Goal: Complete application form

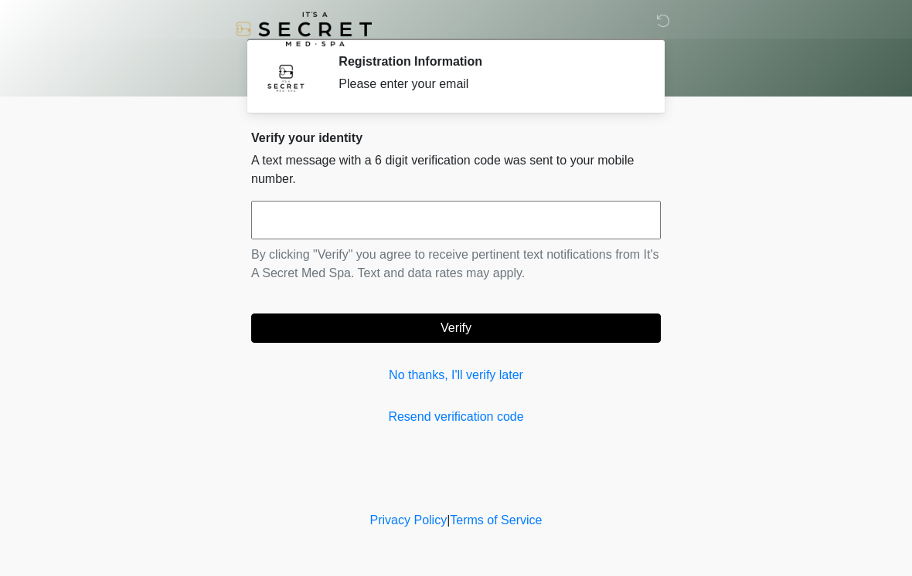
click at [635, 228] on input "text" at bounding box center [456, 220] width 410 height 39
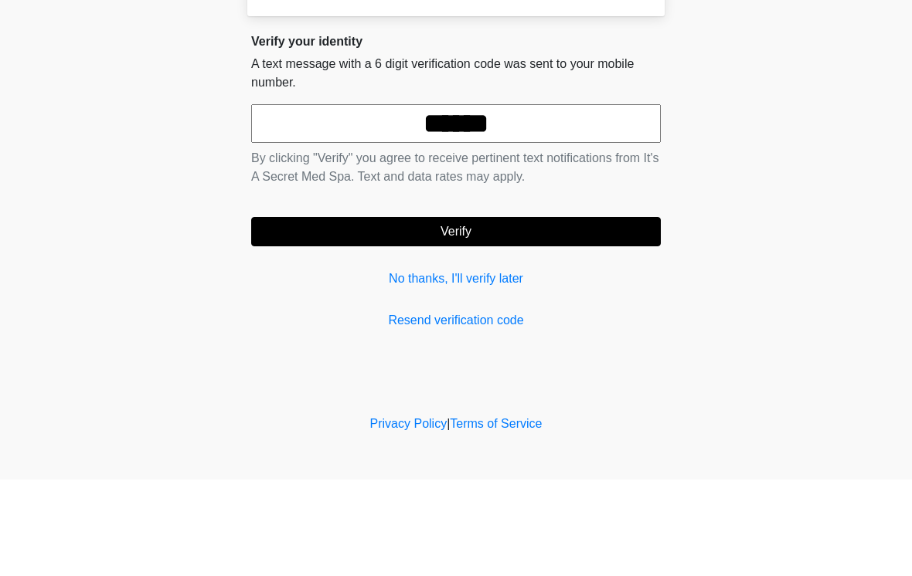
type input "******"
click at [606, 314] on button "Verify" at bounding box center [456, 328] width 410 height 29
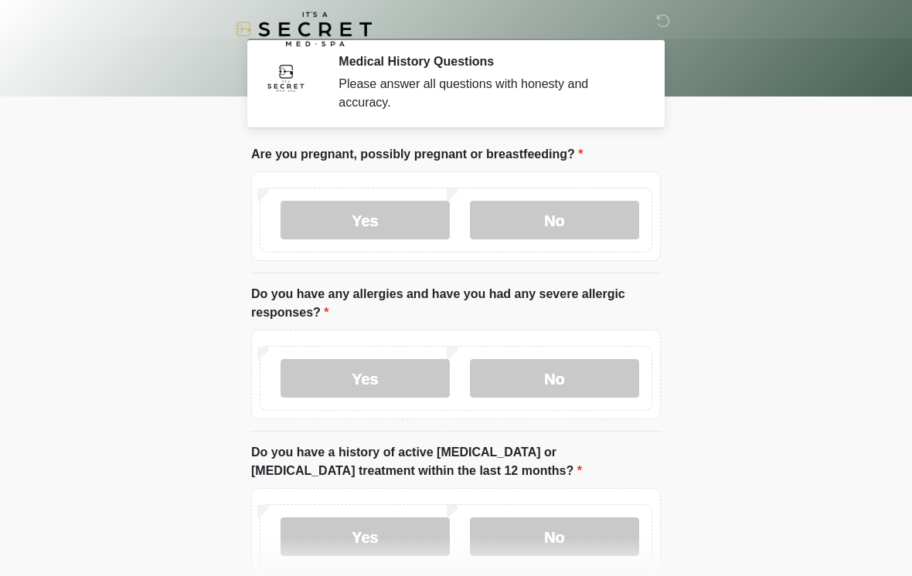
click at [613, 223] on label "No" at bounding box center [554, 220] width 169 height 39
click at [590, 384] on label "No" at bounding box center [554, 378] width 169 height 39
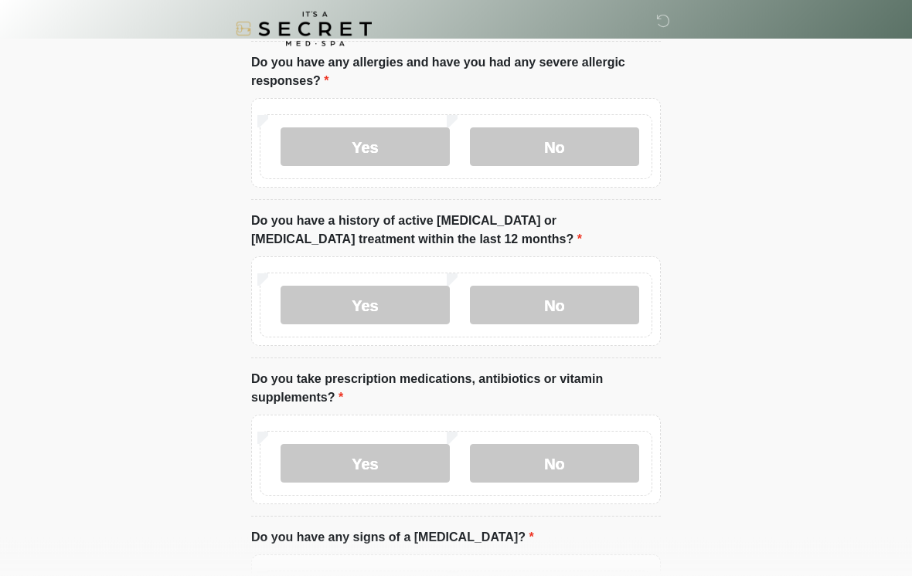
click at [621, 308] on label "No" at bounding box center [554, 306] width 169 height 39
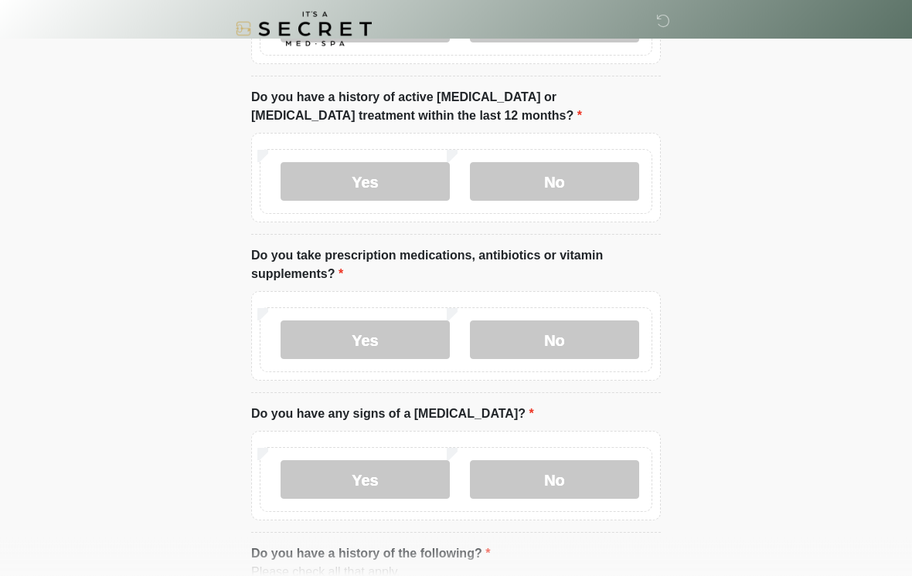
click at [377, 345] on label "Yes" at bounding box center [364, 340] width 169 height 39
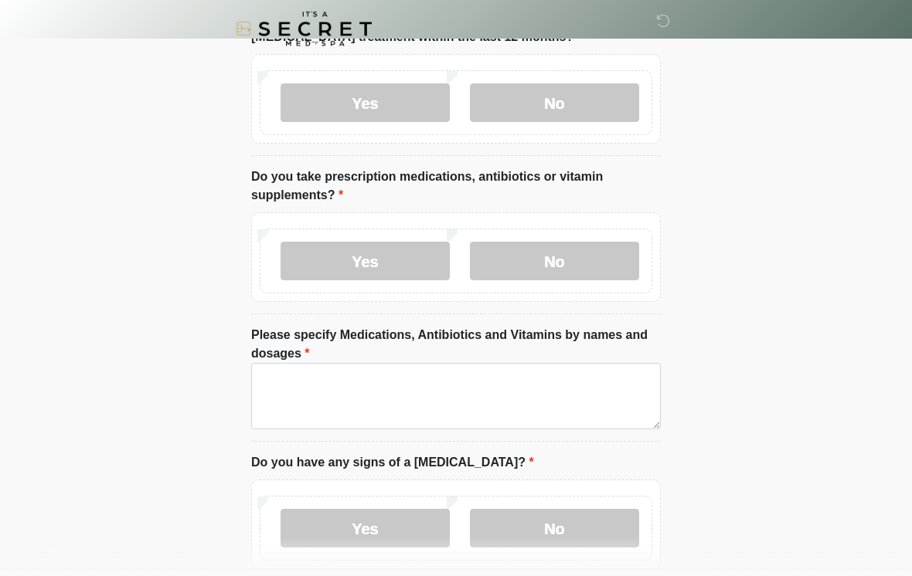
scroll to position [451, 0]
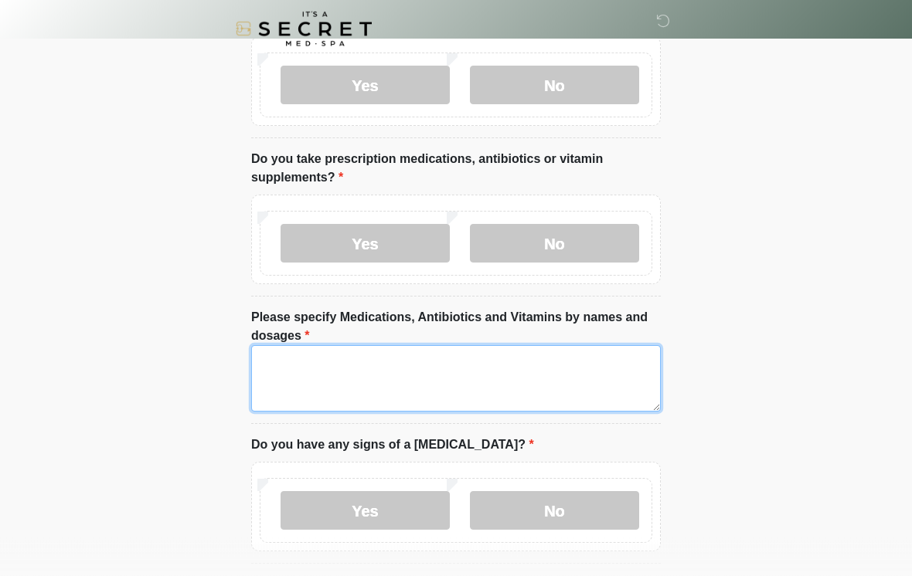
click at [594, 388] on textarea "Please specify Medications, Antibiotics and Vitamins by names and dosages" at bounding box center [456, 379] width 410 height 66
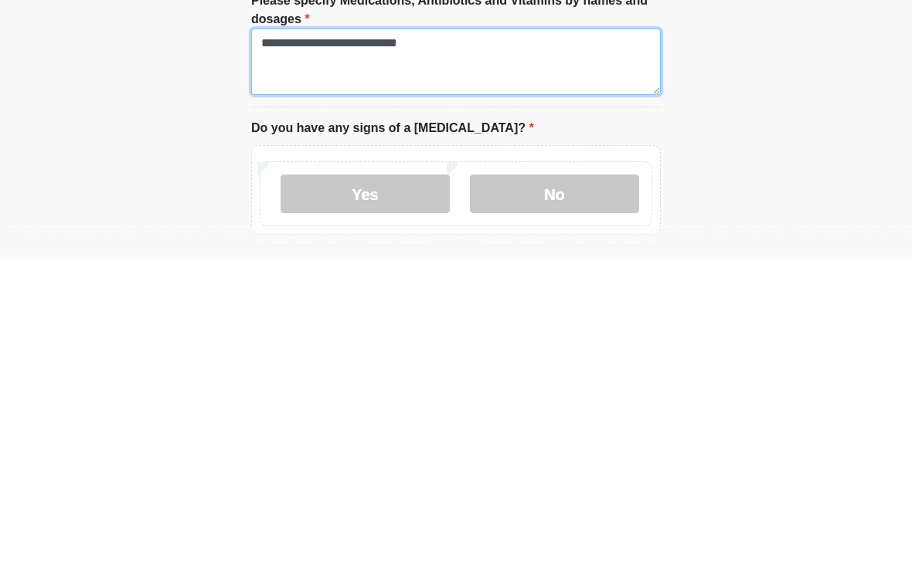
type textarea "**********"
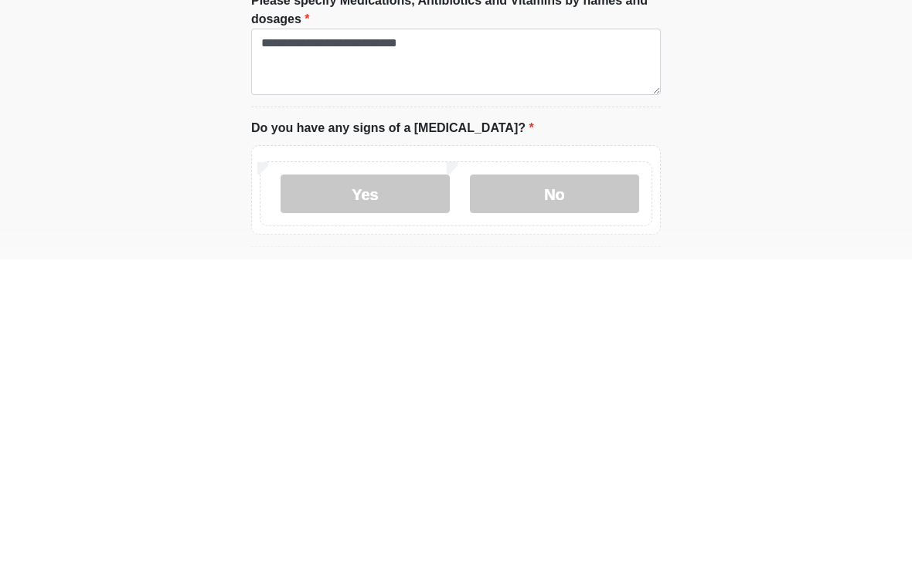
click at [587, 492] on label "No" at bounding box center [554, 511] width 169 height 39
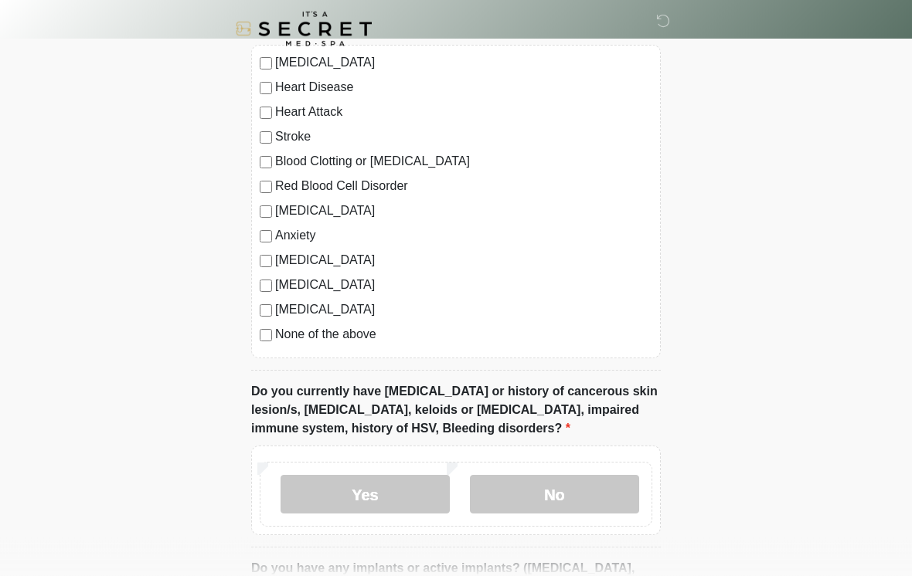
scroll to position [1029, 0]
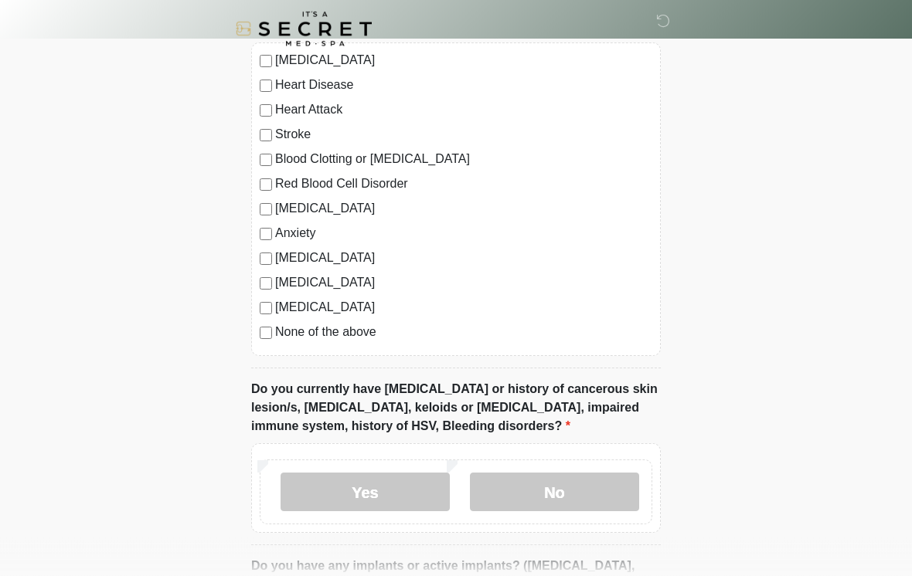
click at [615, 491] on label "No" at bounding box center [554, 493] width 169 height 39
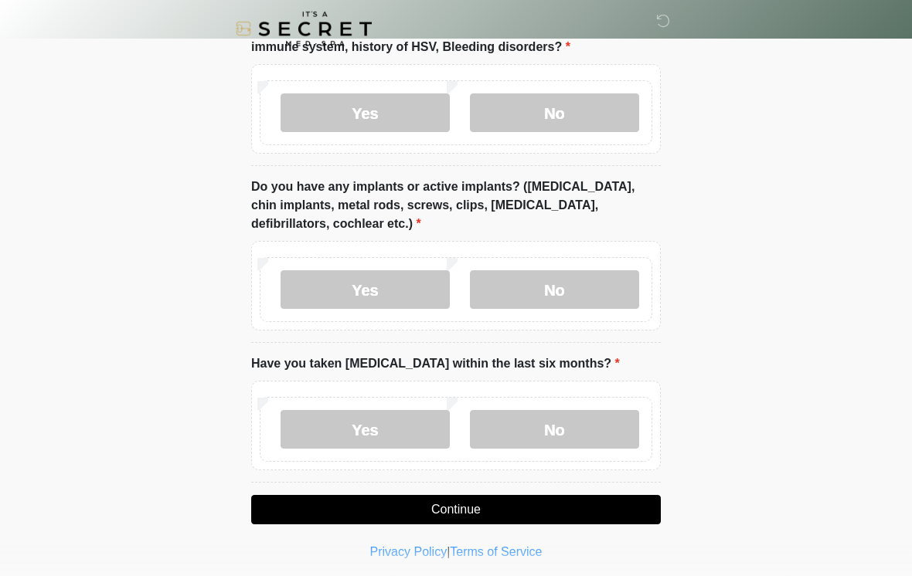
scroll to position [1413, 0]
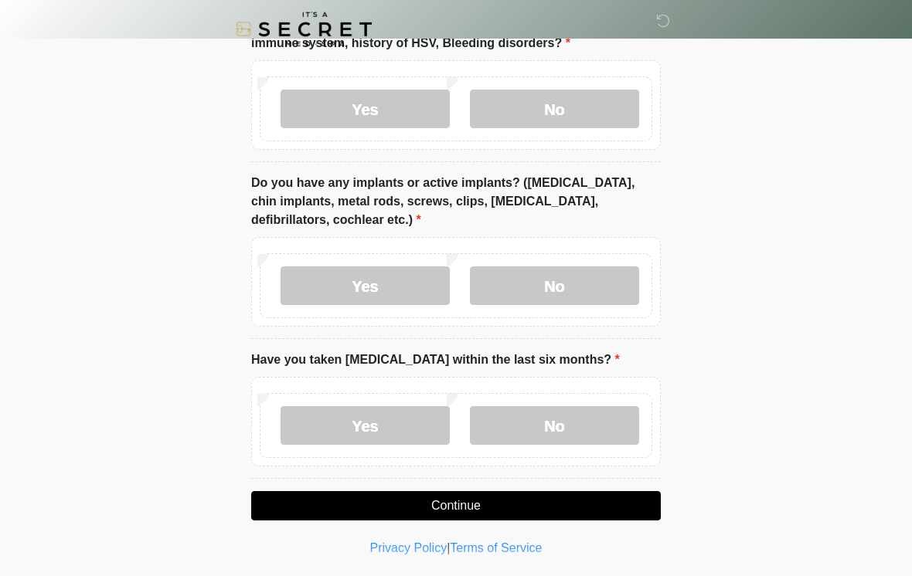
click at [606, 284] on label "No" at bounding box center [554, 286] width 169 height 39
click at [554, 431] on label "No" at bounding box center [554, 425] width 169 height 39
click at [545, 505] on button "Continue" at bounding box center [456, 505] width 410 height 29
click at [593, 501] on button "Continue" at bounding box center [456, 505] width 410 height 29
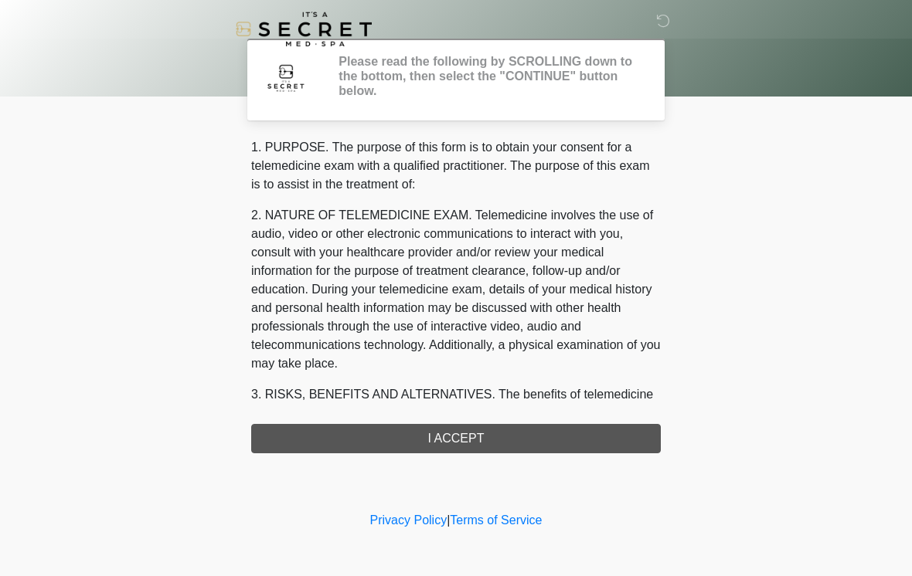
scroll to position [0, 0]
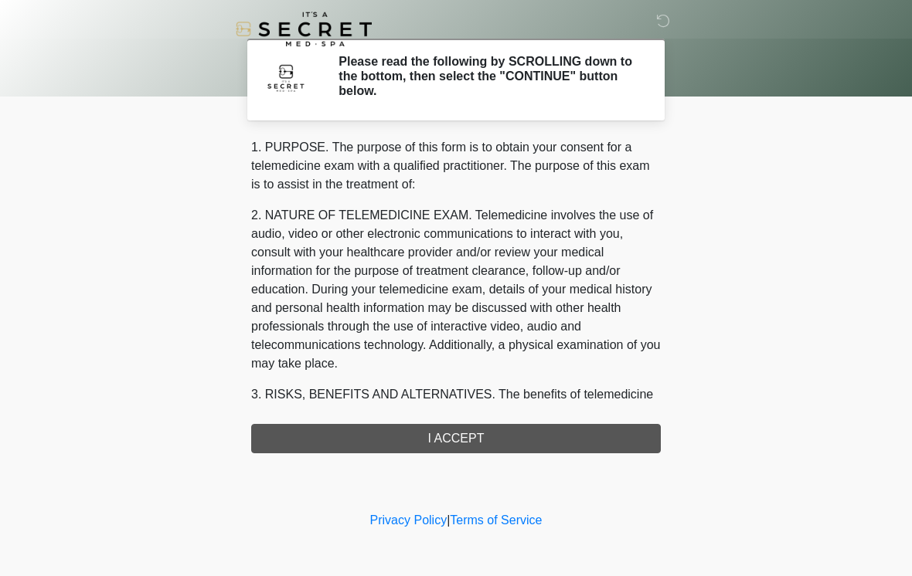
click at [583, 439] on div "1. PURPOSE. The purpose of this form is to obtain your consent for a telemedici…" at bounding box center [456, 295] width 410 height 315
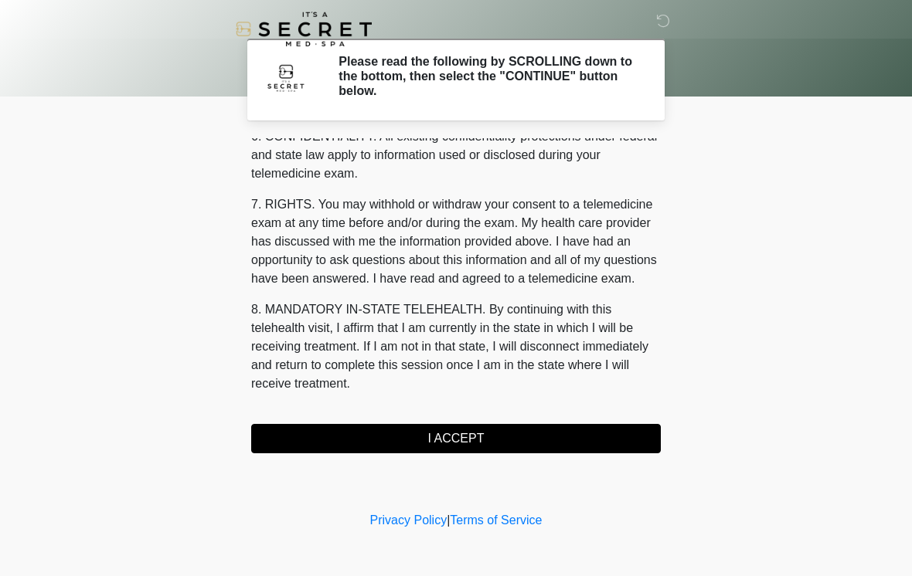
scroll to position [629, 0]
click at [568, 435] on button "I ACCEPT" at bounding box center [456, 438] width 410 height 29
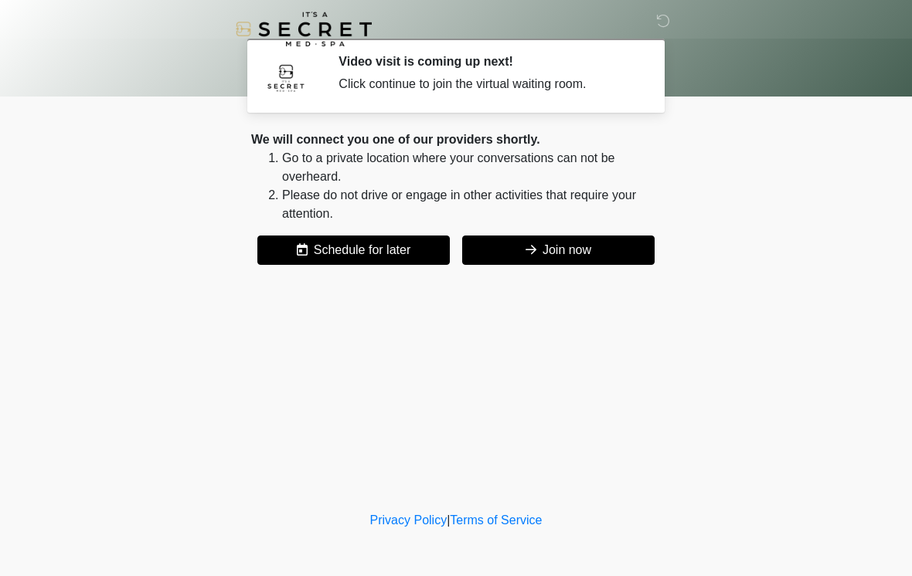
click at [620, 249] on button "Join now" at bounding box center [558, 250] width 192 height 29
